Goal: Navigation & Orientation: Find specific page/section

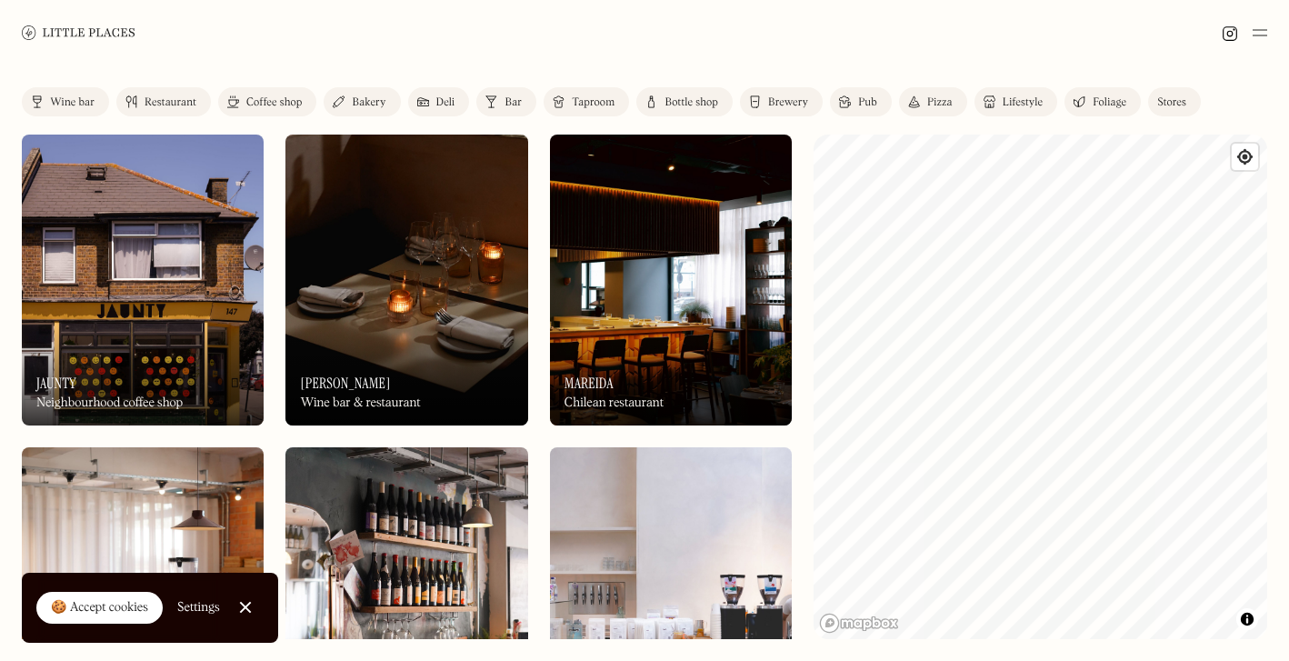
click at [1288, 174] on html "Places Map Store About Apply 🍪 Accept cookies Settings Close Cookie Popup Close…" at bounding box center [644, 330] width 1289 height 661
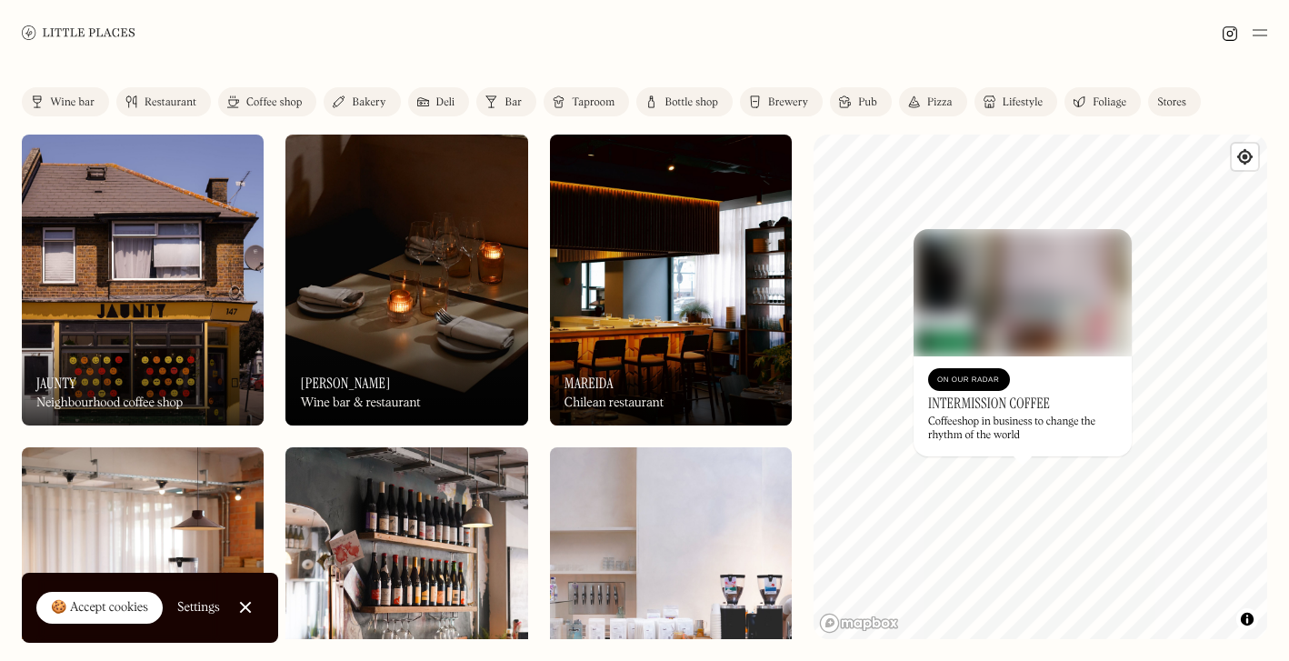
click at [1023, 437] on div "© Mapbox © OpenStreetMap Improve this map On Our Radar Intermission Coffee Coff…" at bounding box center [1041, 387] width 454 height 505
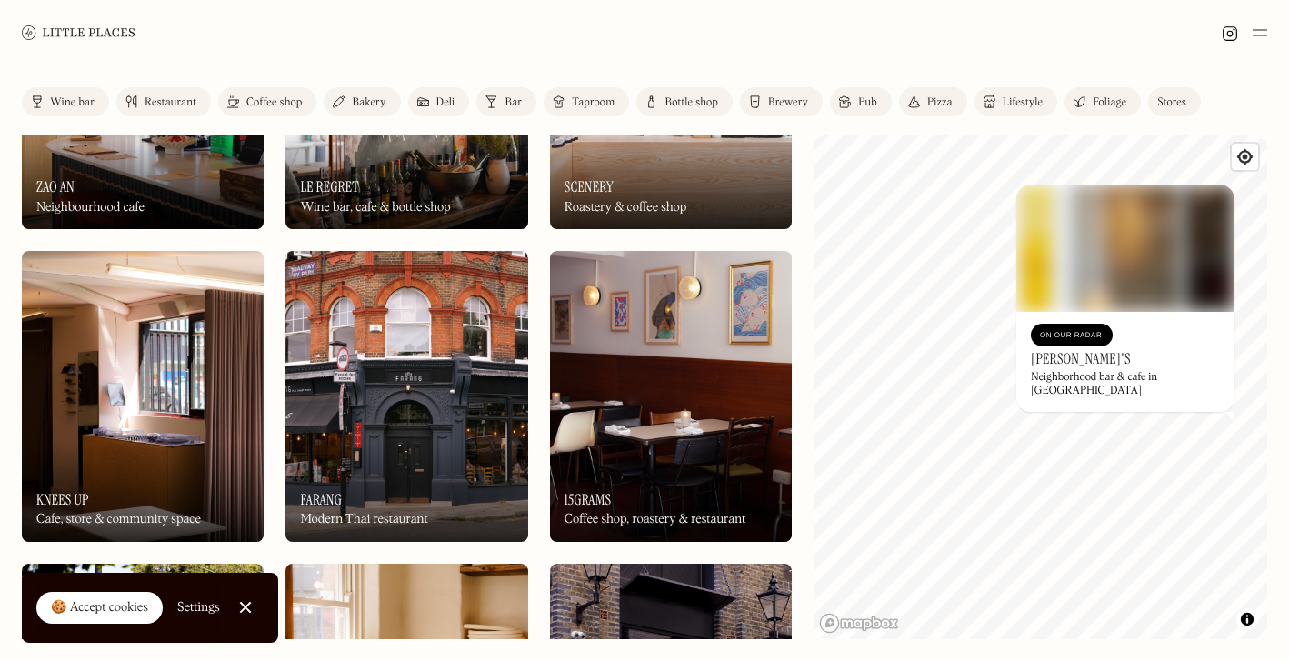
scroll to position [606, 0]
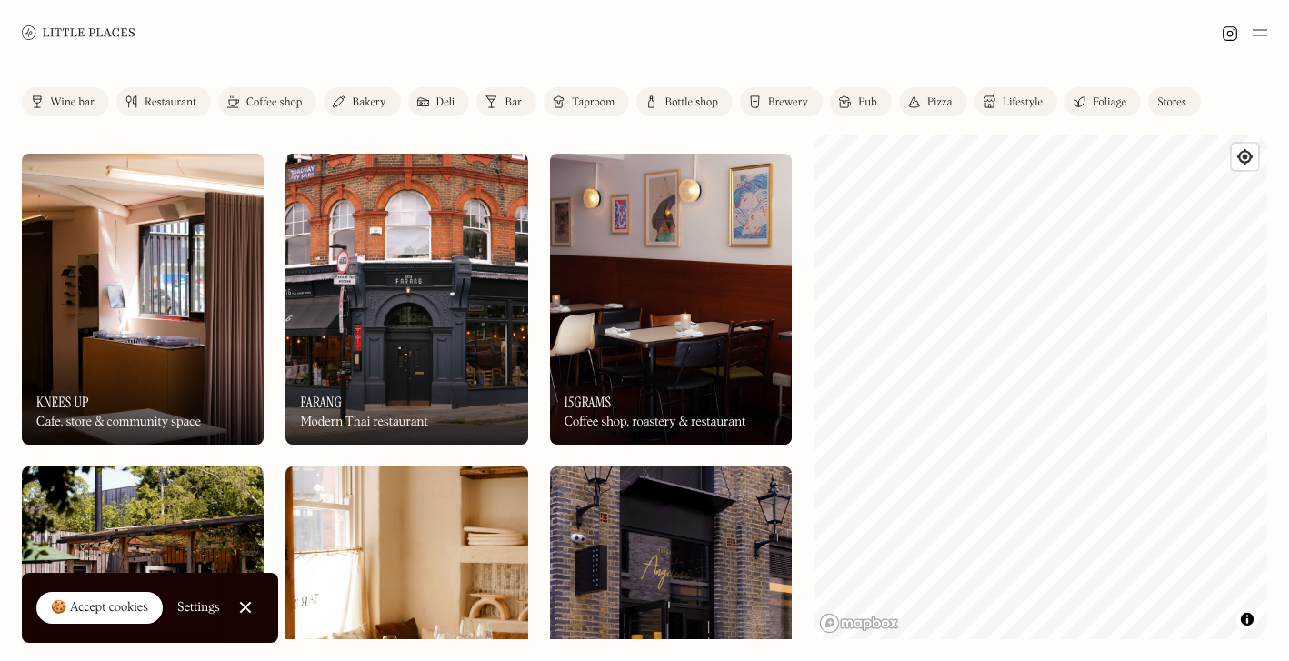
click at [744, 337] on div "Label Wine bar Restaurant Coffee shop Bakery Deli Bar Taproom Bottle shop Brewe…" at bounding box center [644, 363] width 1289 height 596
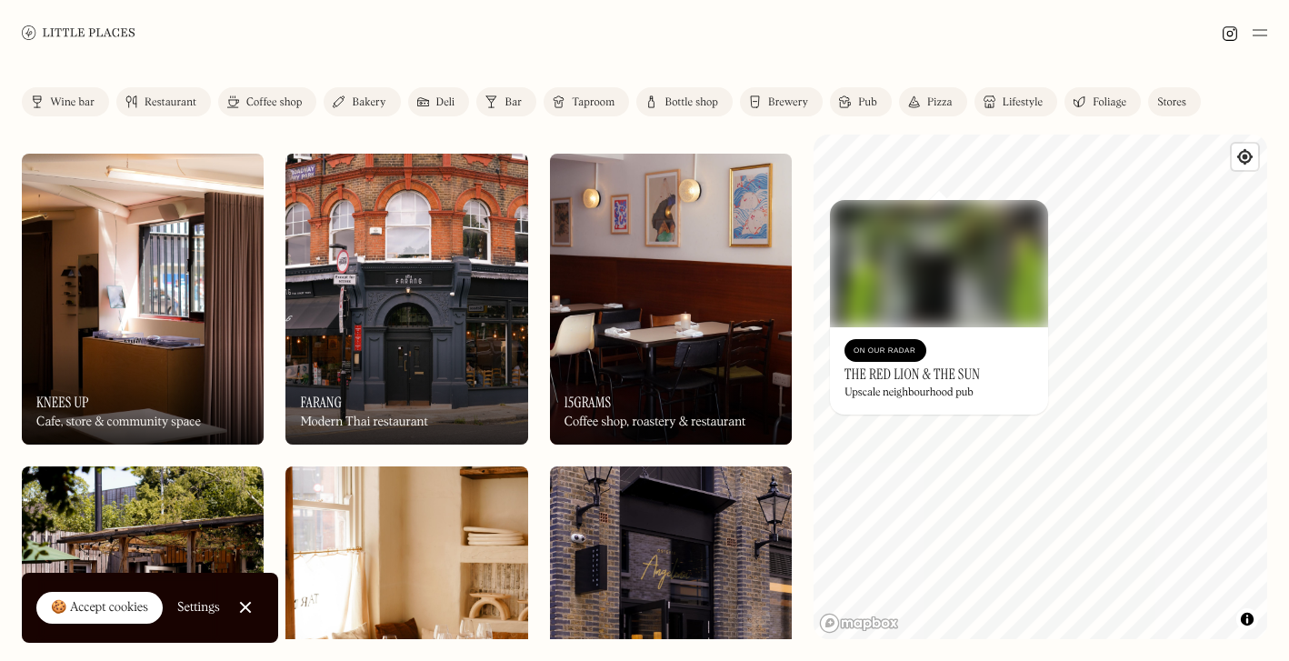
click at [928, 373] on h3 "The Red Lion & The Sun" at bounding box center [912, 373] width 135 height 17
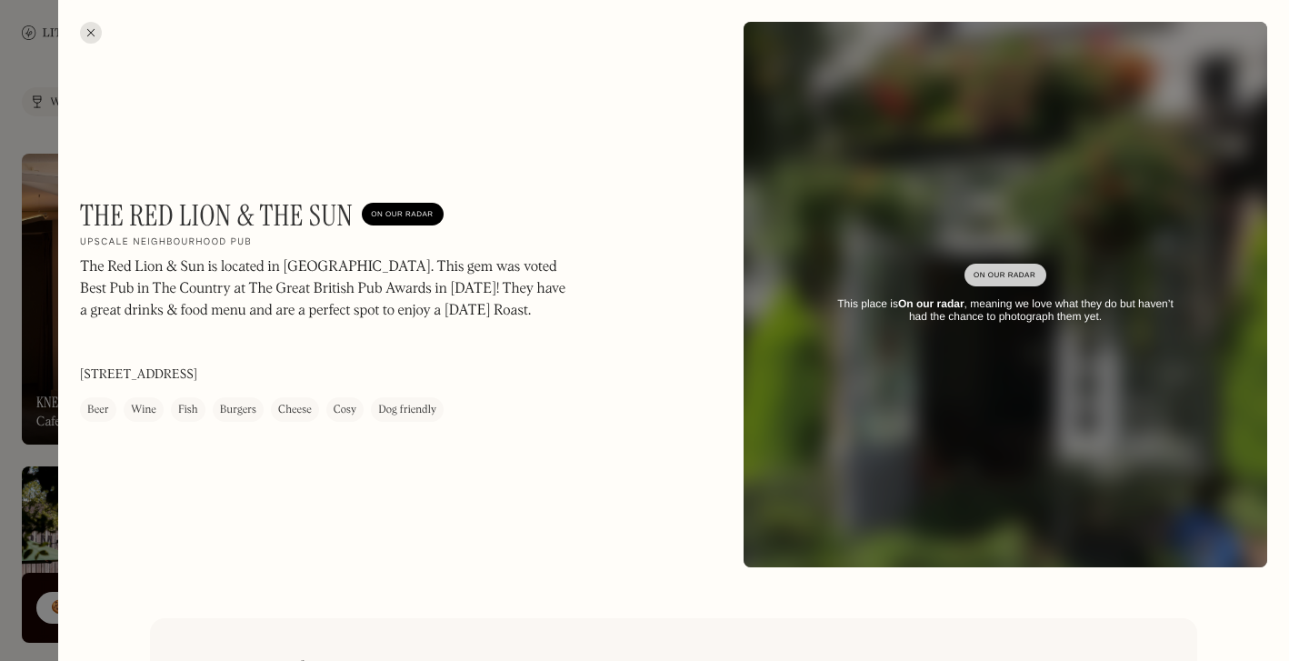
click at [97, 27] on div at bounding box center [91, 33] width 22 height 22
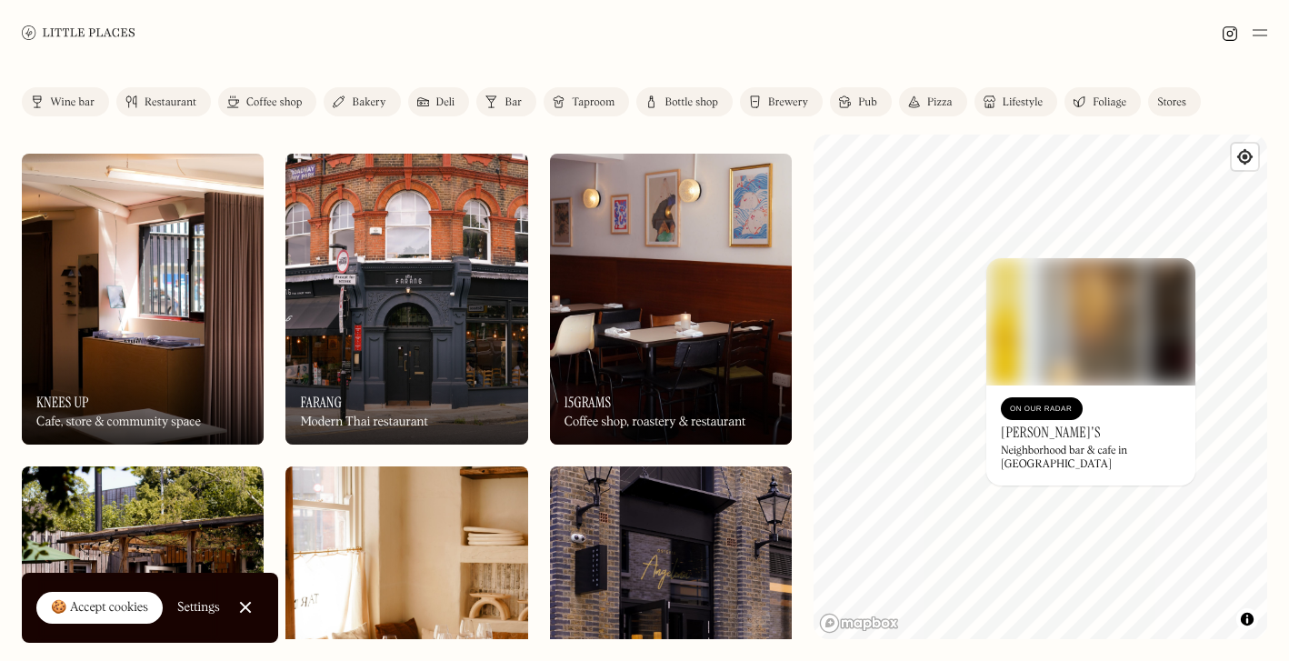
click at [1056, 435] on div "On Our Radar [PERSON_NAME]'s Neighborhood bar & cafe in [GEOGRAPHIC_DATA]" at bounding box center [1090, 435] width 209 height 100
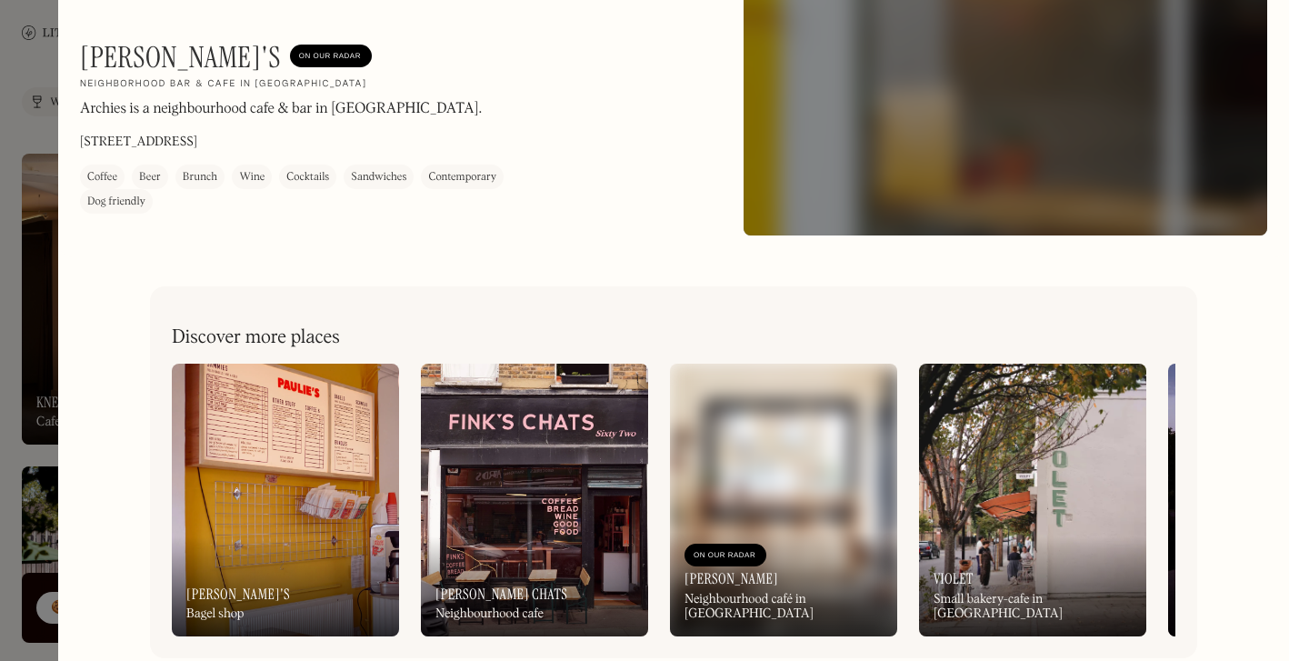
scroll to position [334, 0]
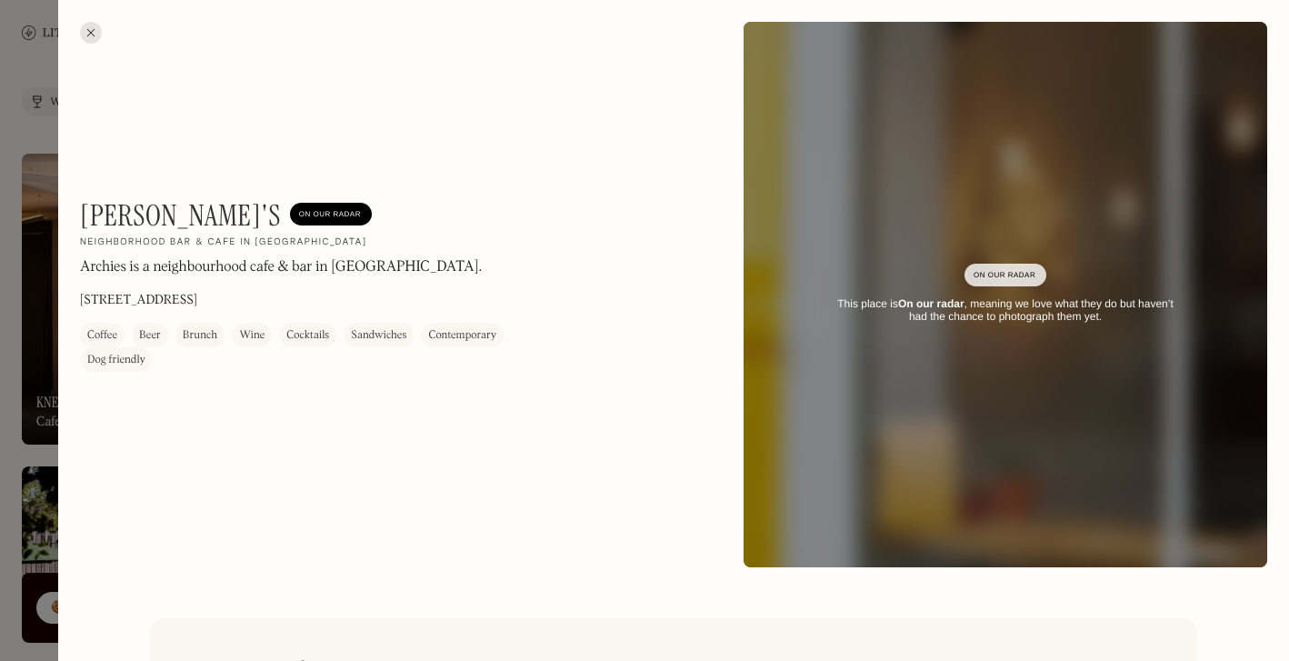
scroll to position [0, 0]
click at [86, 34] on div at bounding box center [91, 33] width 22 height 22
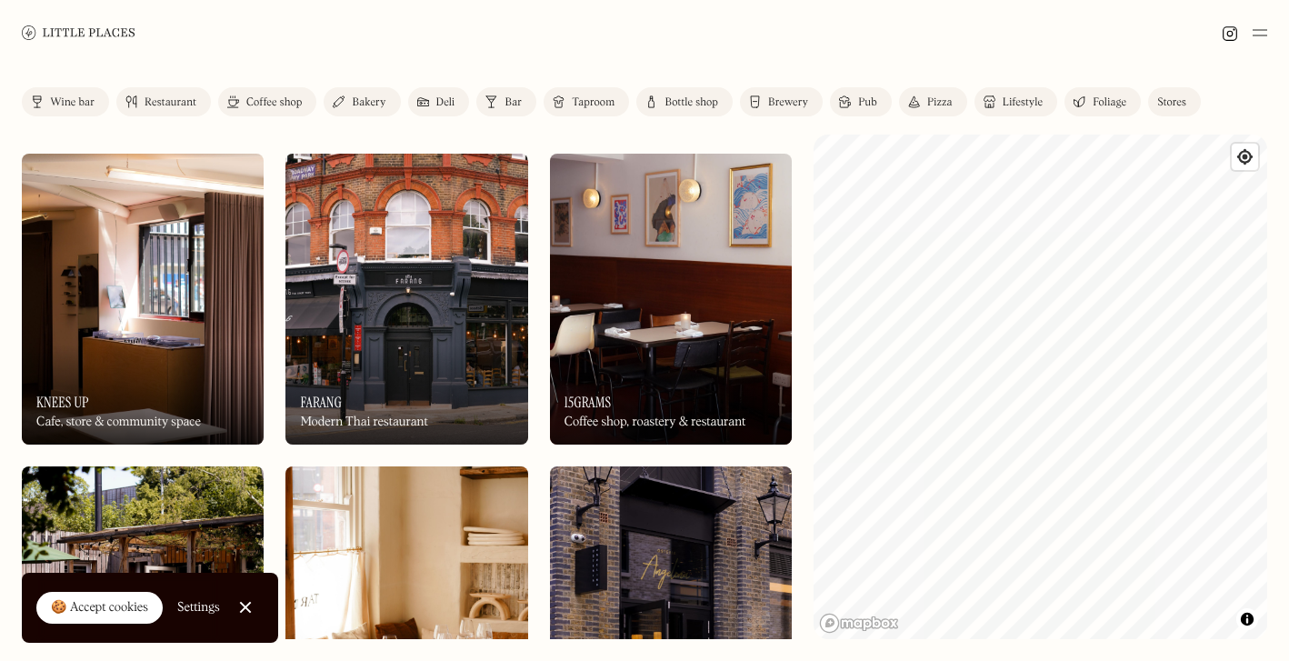
click at [757, 446] on div "Label Wine bar Restaurant Coffee shop Bakery Deli Bar Taproom Bottle shop Brewe…" at bounding box center [644, 363] width 1289 height 596
